Goal: Information Seeking & Learning: Learn about a topic

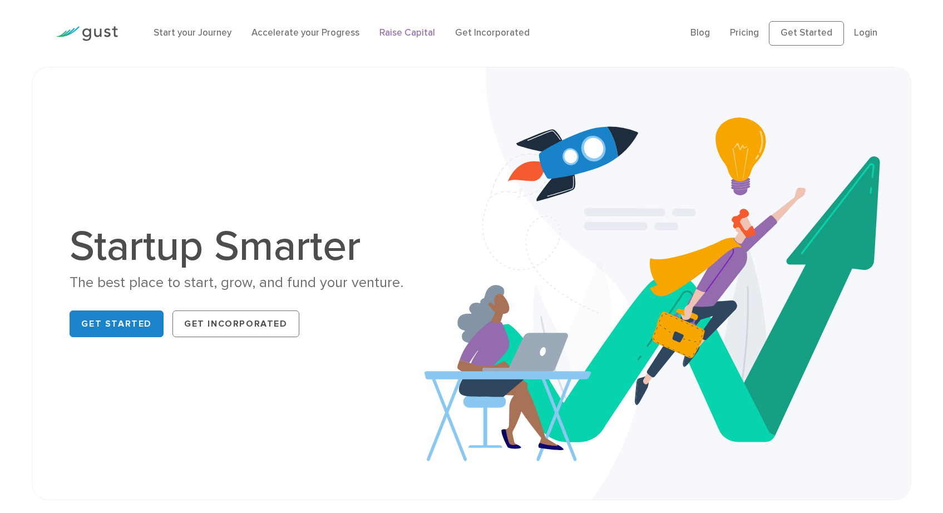
click at [425, 37] on link "Raise Capital" at bounding box center [408, 32] width 56 height 11
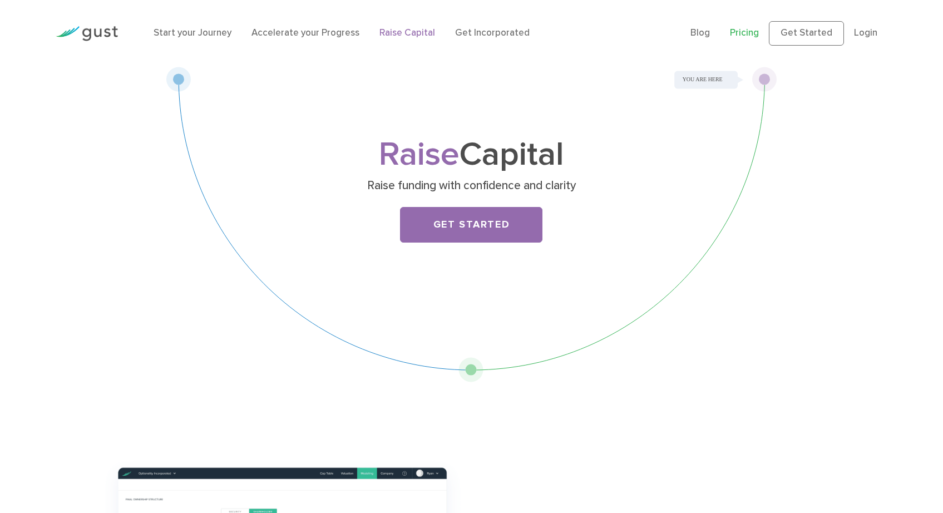
click at [730, 38] on link "Pricing" at bounding box center [744, 32] width 29 height 11
